Goal: Task Accomplishment & Management: Manage account settings

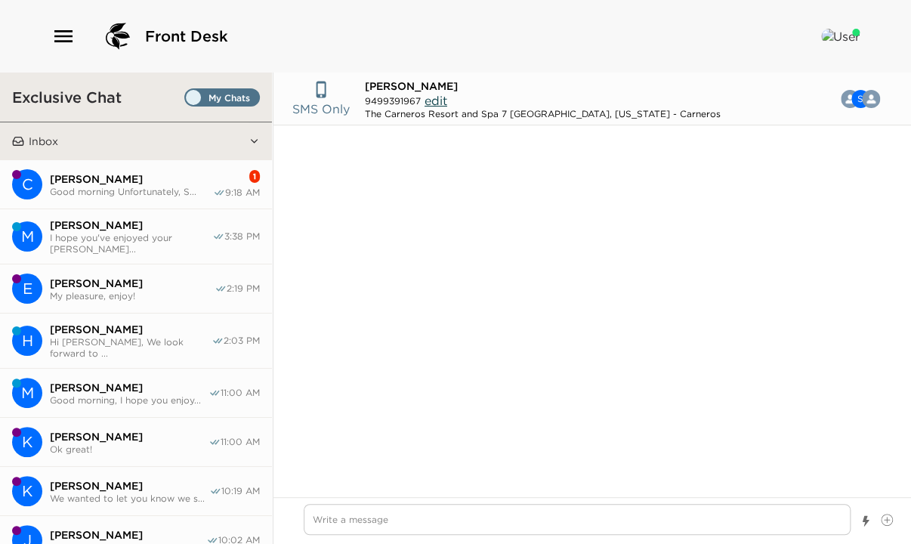
scroll to position [692, 0]
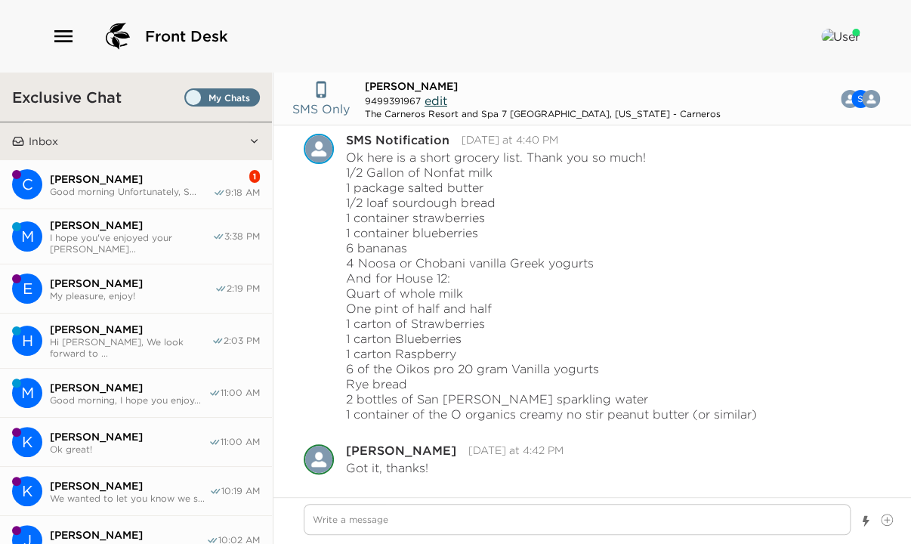
click at [168, 188] on span "Good morning Unfortunately, S..." at bounding box center [131, 191] width 163 height 11
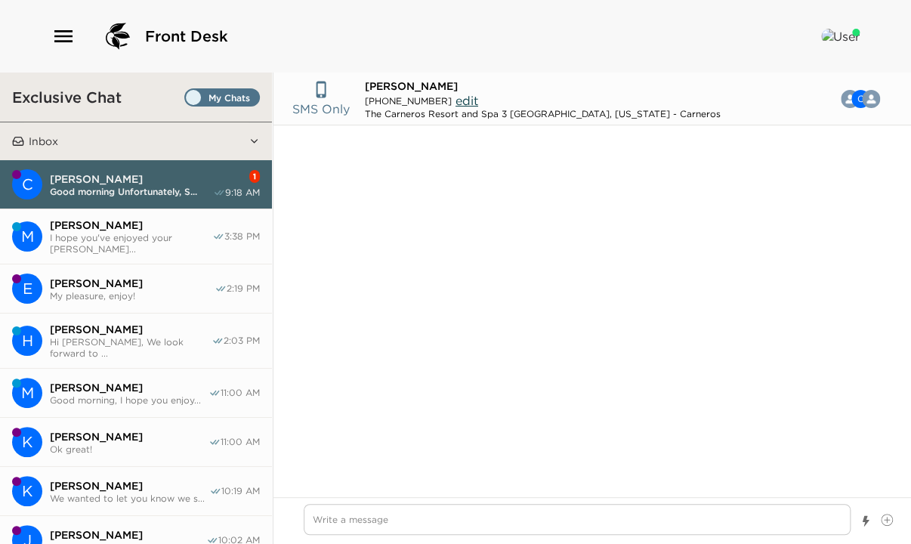
scroll to position [2821, 0]
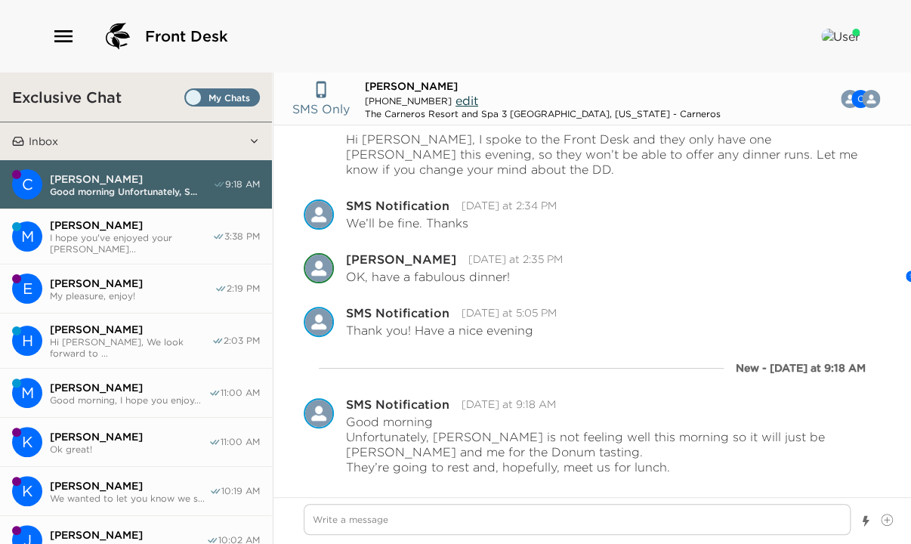
click at [134, 290] on span "My pleasure, enjoy!" at bounding box center [132, 295] width 165 height 11
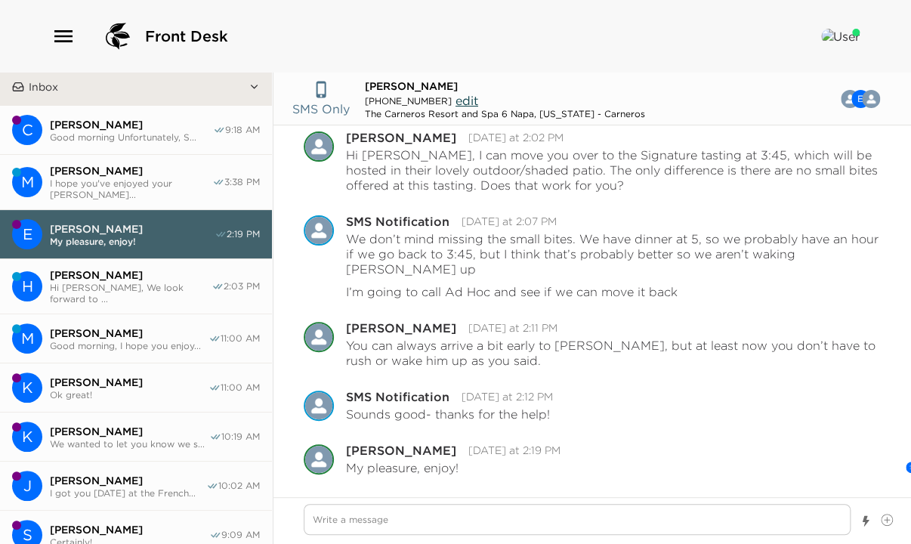
scroll to position [0, 0]
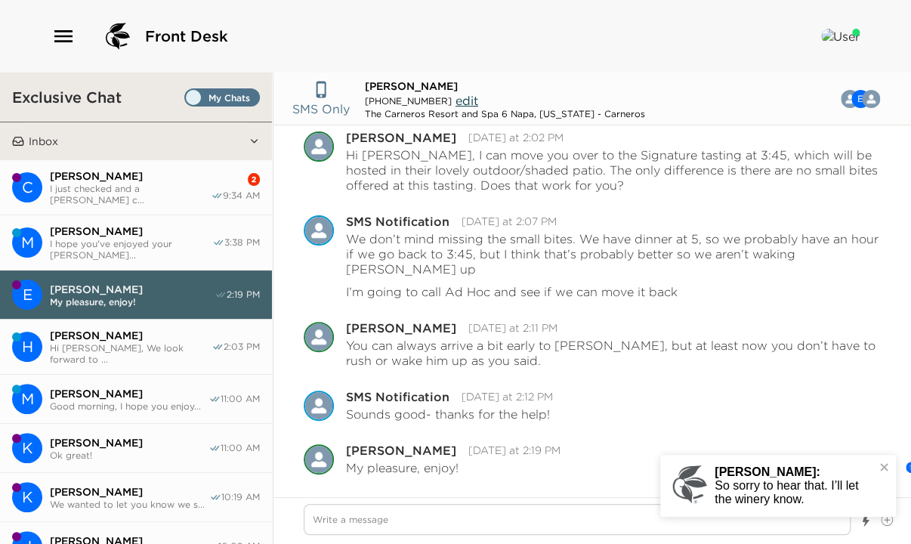
click at [116, 181] on span "[PERSON_NAME]" at bounding box center [130, 176] width 161 height 14
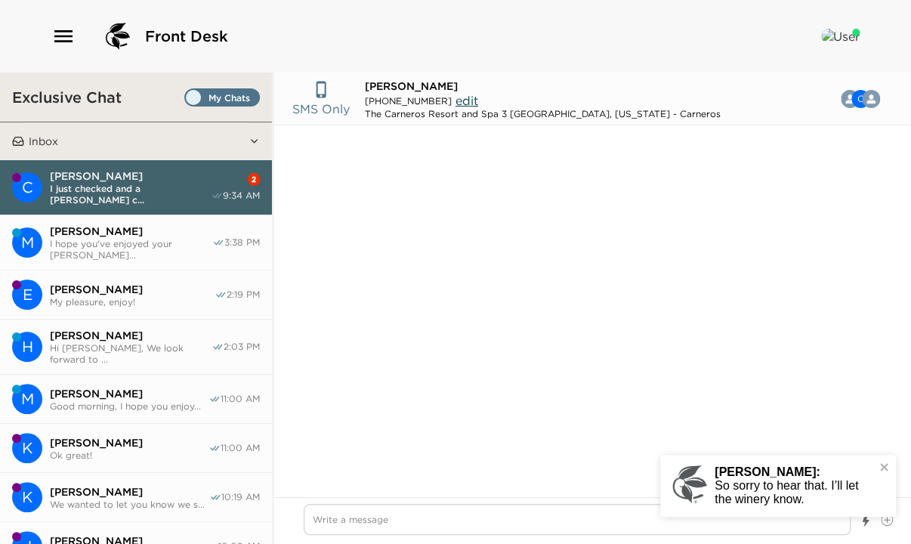
scroll to position [1238, 0]
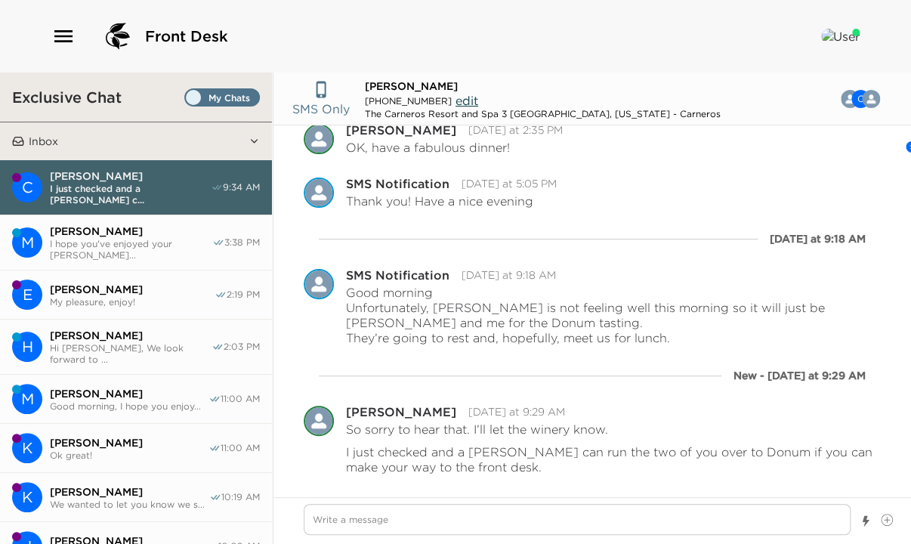
click at [119, 180] on span "[PERSON_NAME]" at bounding box center [130, 176] width 161 height 14
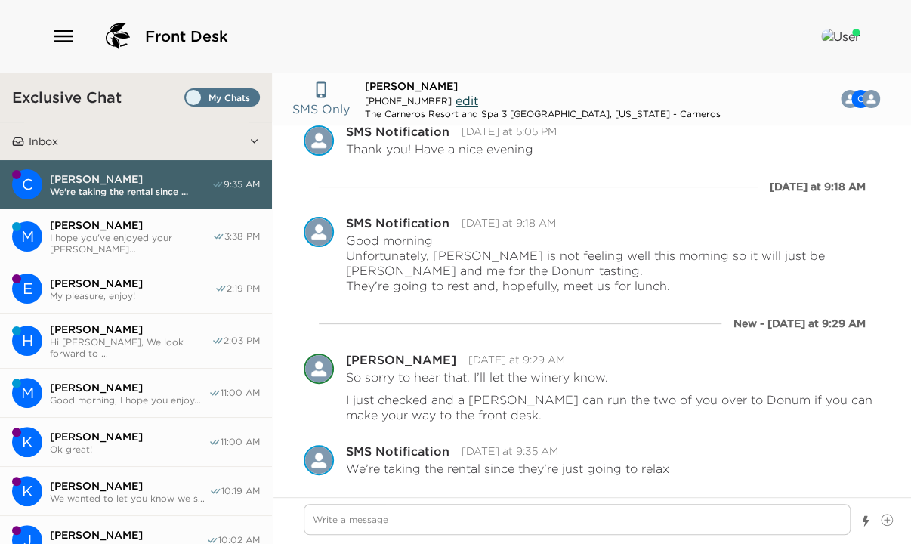
scroll to position [1291, 0]
type textarea "x"
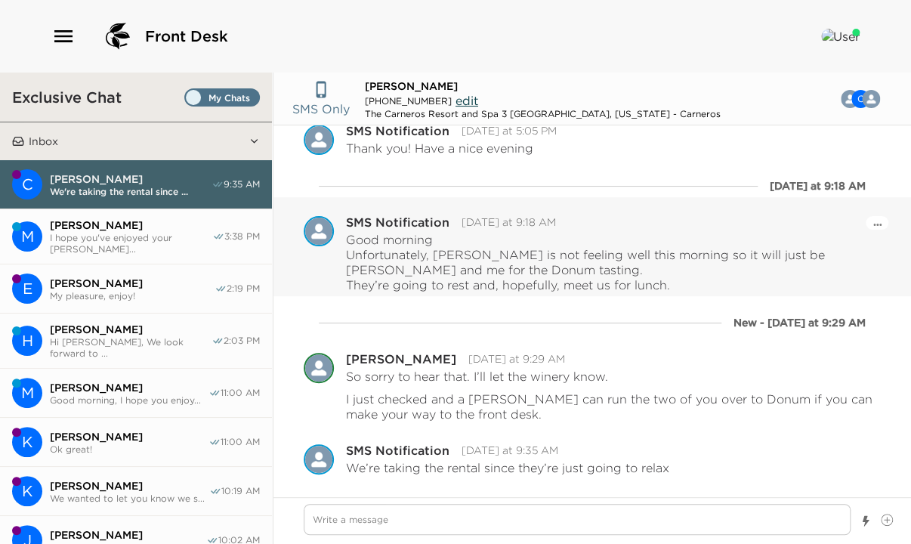
click at [742, 267] on p "Good morning Unfortunately, Shelley is not feeling well this morning so it will…" at bounding box center [613, 262] width 535 height 60
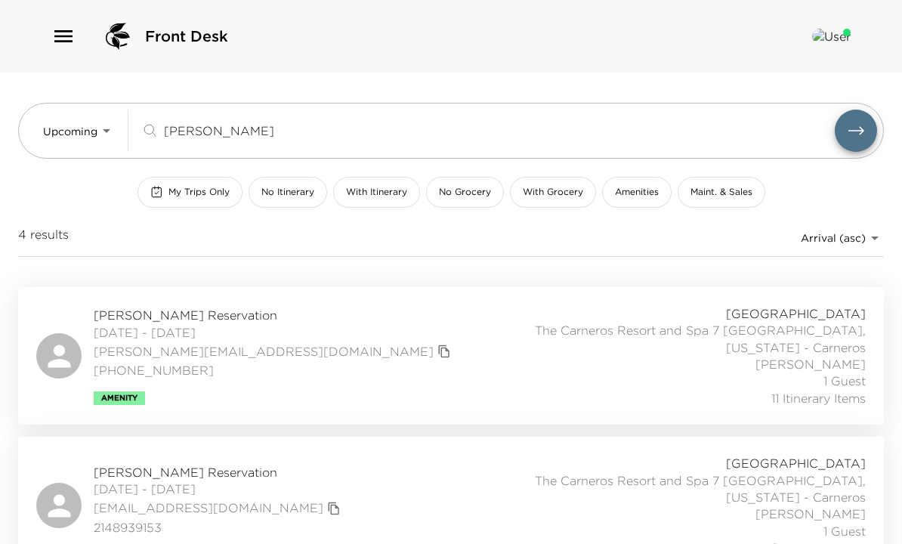
scroll to position [359, 0]
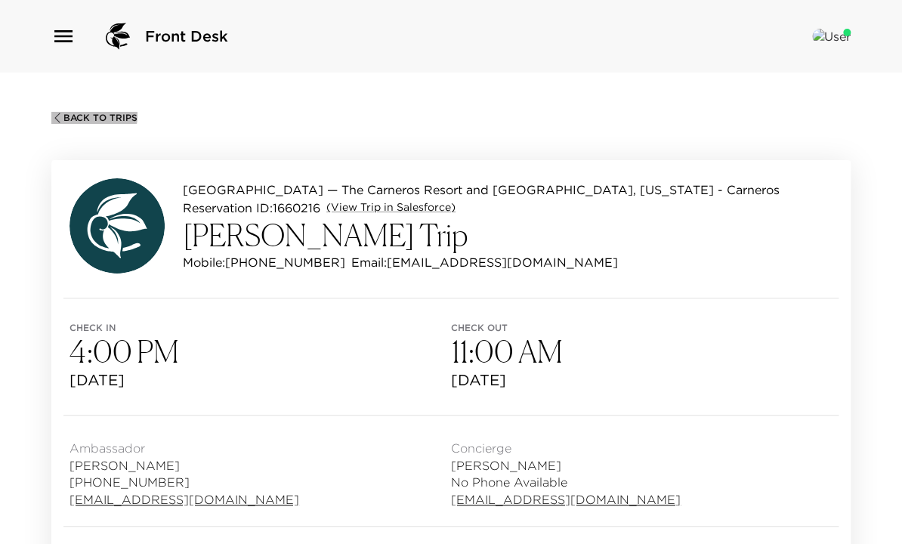
click at [78, 113] on span "Back To Trips" at bounding box center [100, 118] width 74 height 11
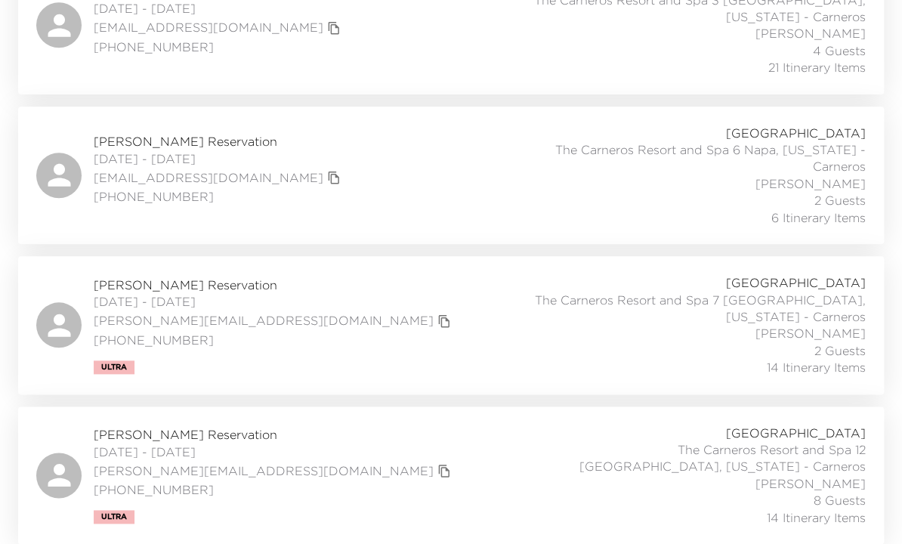
scroll to position [510, 0]
click at [456, 372] on div "Rick Lowe Reservation 09/02/2025 - 09/05/2025 ricklowe@me.com (949) 246-0336 Ul…" at bounding box center [450, 324] width 829 height 101
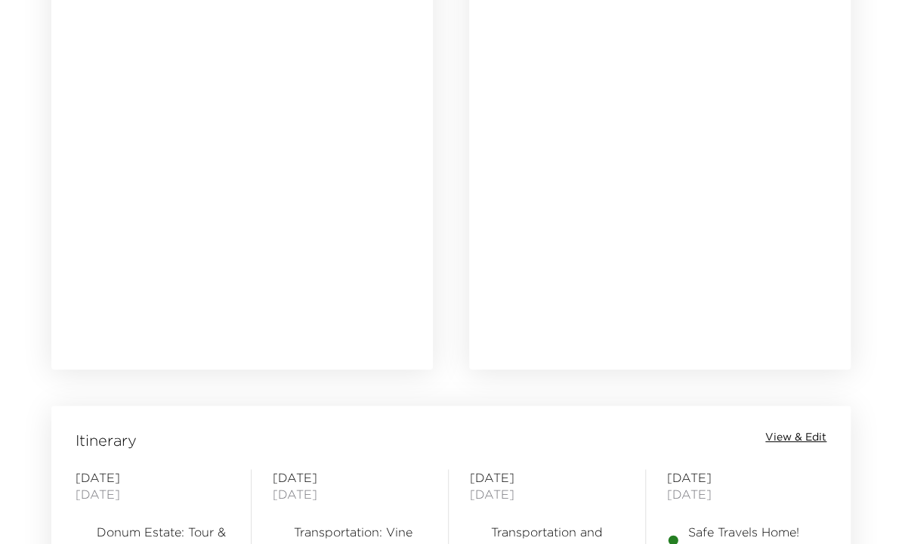
scroll to position [1148, 0]
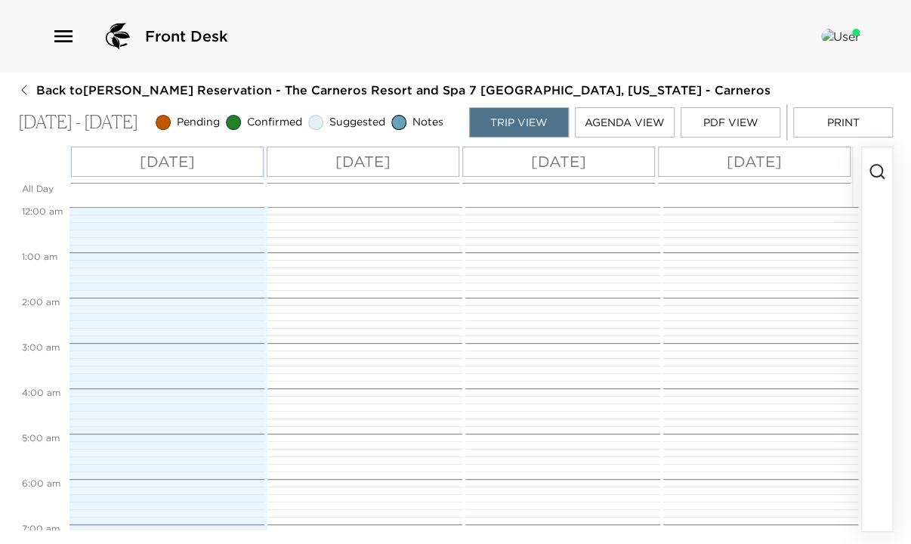
scroll to position [486, 0]
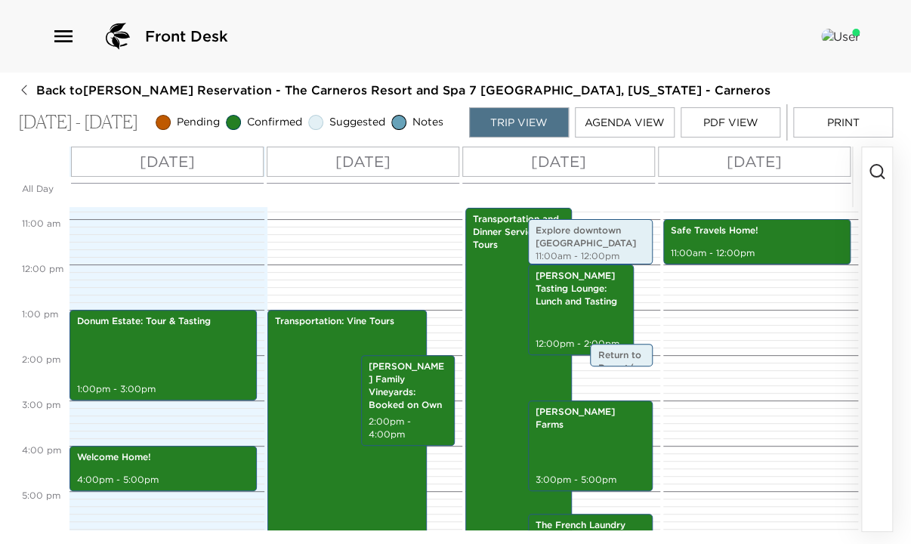
click at [737, 130] on button "PDF View" at bounding box center [730, 122] width 100 height 30
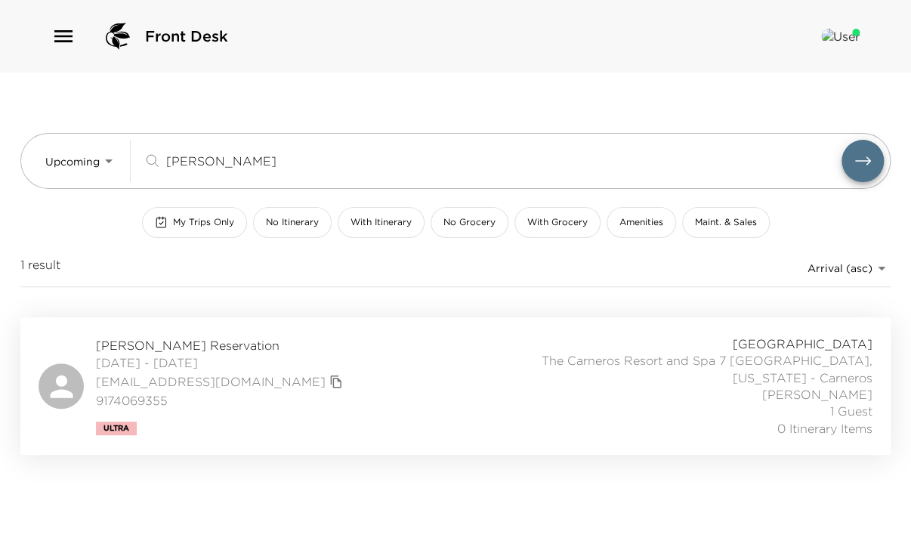
click at [119, 502] on div "Front Desk Upcoming Upcoming [PERSON_NAME] ​ My Trips Only No Itinerary With It…" at bounding box center [455, 272] width 911 height 544
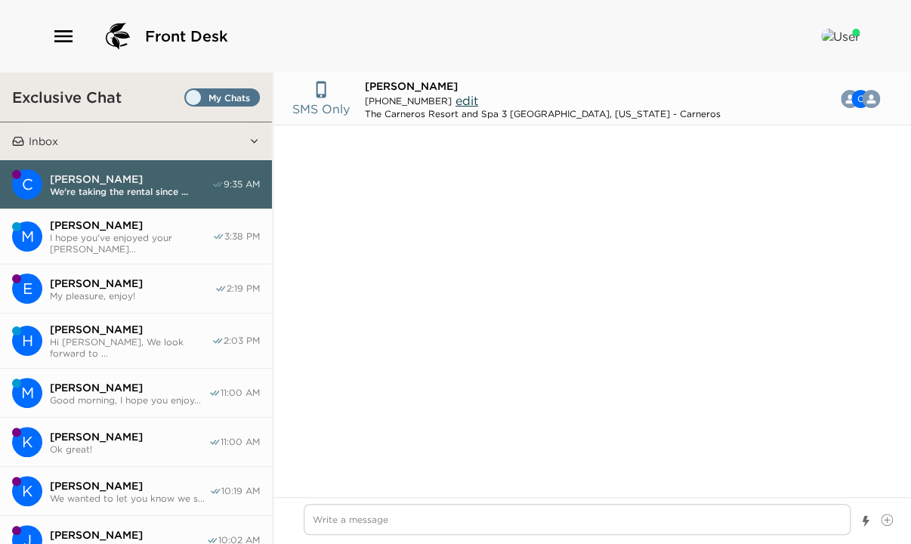
scroll to position [1291, 0]
